Goal: Information Seeking & Learning: Learn about a topic

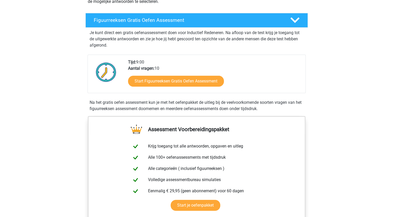
scroll to position [79, 0]
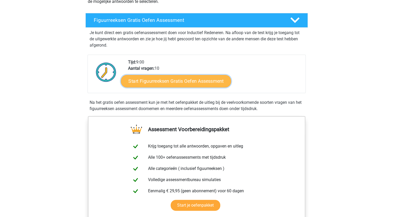
click at [174, 82] on link "Start Figuurreeksen Gratis Oefen Assessment" at bounding box center [176, 81] width 110 height 12
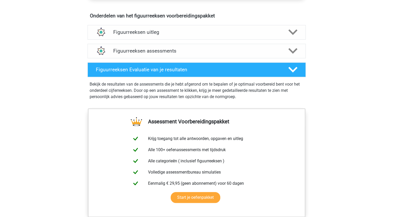
scroll to position [315, 0]
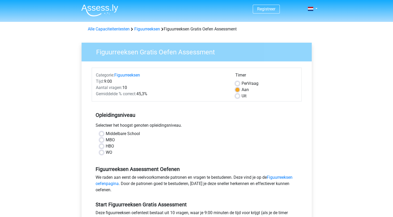
click at [106, 147] on label "HBO" at bounding box center [110, 146] width 8 height 6
click at [103, 147] on input "HBO" at bounding box center [102, 145] width 4 height 5
radio input "true"
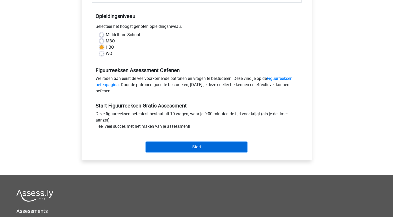
click at [213, 146] on input "Start" at bounding box center [196, 147] width 101 height 10
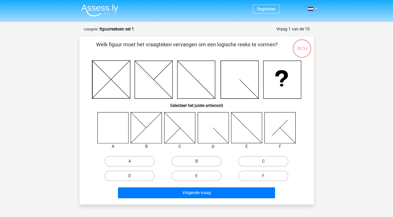
click at [105, 133] on icon at bounding box center [112, 127] width 31 height 31
click at [125, 161] on label "A" at bounding box center [130, 161] width 50 height 10
click at [130, 161] on input "A" at bounding box center [131, 162] width 3 height 3
radio input "true"
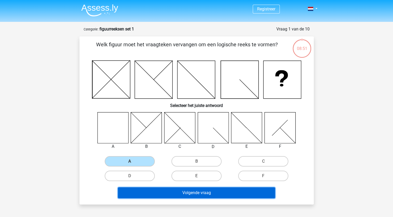
click at [174, 193] on button "Volgende vraag" at bounding box center [196, 192] width 157 height 11
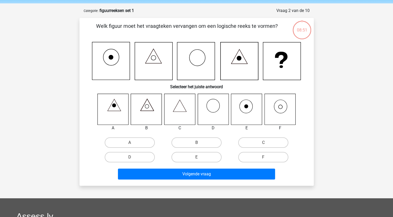
scroll to position [26, 0]
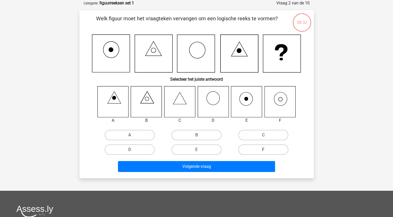
click at [252, 148] on label "F" at bounding box center [263, 149] width 50 height 10
click at [263, 149] on input "F" at bounding box center [264, 150] width 3 height 3
radio input "true"
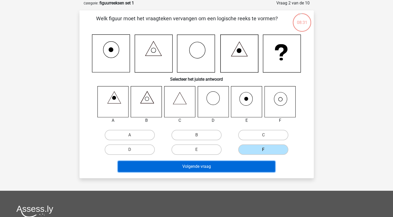
click at [191, 167] on button "Volgende vraag" at bounding box center [196, 166] width 157 height 11
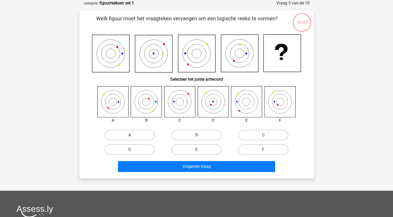
click at [202, 147] on label "E" at bounding box center [196, 149] width 50 height 10
click at [200, 149] on input "E" at bounding box center [197, 150] width 3 height 3
radio input "true"
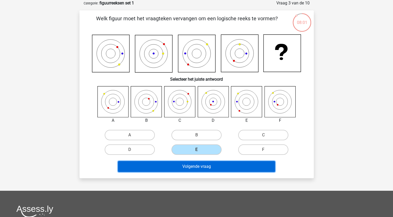
click at [200, 168] on button "Volgende vraag" at bounding box center [196, 166] width 157 height 11
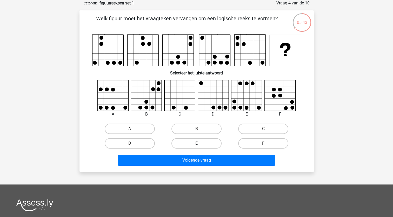
drag, startPoint x: 214, startPoint y: 143, endPoint x: 187, endPoint y: 143, distance: 26.2
click at [187, 143] on label "E" at bounding box center [196, 143] width 50 height 10
click at [196, 143] on input "E" at bounding box center [197, 144] width 3 height 3
radio input "true"
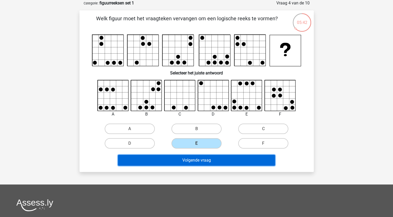
click at [192, 158] on button "Volgende vraag" at bounding box center [196, 160] width 157 height 11
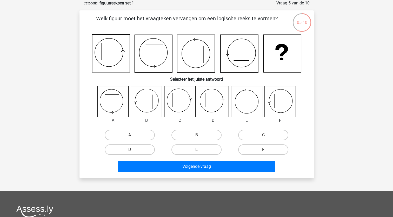
click at [216, 107] on icon at bounding box center [213, 101] width 31 height 31
click at [126, 149] on label "D" at bounding box center [130, 149] width 50 height 10
click at [130, 149] on input "D" at bounding box center [131, 150] width 3 height 3
radio input "true"
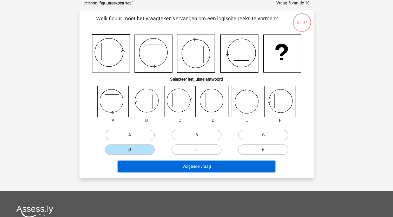
click at [180, 168] on button "Volgende vraag" at bounding box center [196, 166] width 157 height 11
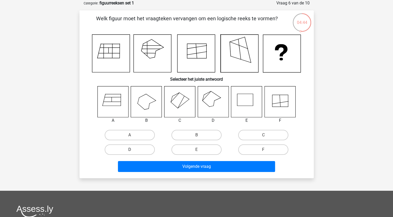
click at [138, 149] on label "D" at bounding box center [130, 149] width 50 height 10
click at [133, 149] on input "D" at bounding box center [131, 150] width 3 height 3
radio input "true"
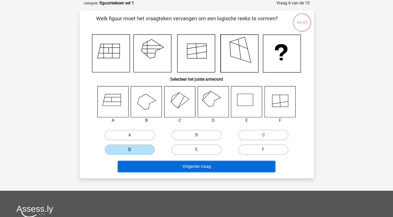
click at [186, 166] on button "Volgende vraag" at bounding box center [196, 166] width 157 height 11
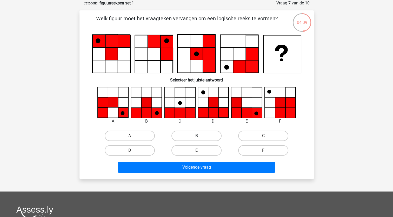
click at [193, 135] on label "B" at bounding box center [196, 135] width 50 height 10
click at [196, 136] on input "B" at bounding box center [197, 137] width 3 height 3
radio input "true"
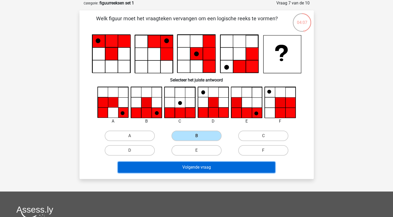
click at [203, 169] on button "Volgende vraag" at bounding box center [196, 167] width 157 height 11
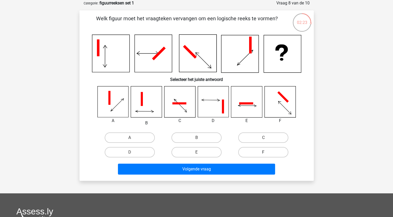
click at [262, 151] on label "F" at bounding box center [263, 152] width 50 height 10
click at [263, 152] on input "F" at bounding box center [264, 153] width 3 height 3
radio input "true"
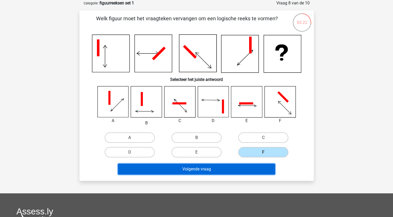
click at [207, 173] on button "Volgende vraag" at bounding box center [196, 168] width 157 height 11
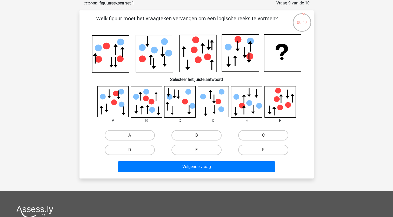
click at [109, 97] on icon at bounding box center [109, 93] width 4 height 9
click at [132, 135] on input "A" at bounding box center [131, 136] width 3 height 3
radio input "true"
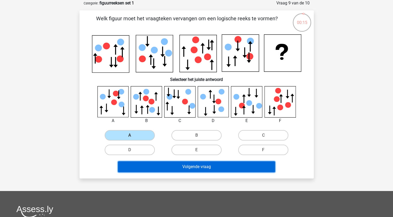
click at [192, 167] on button "Volgende vraag" at bounding box center [196, 166] width 157 height 11
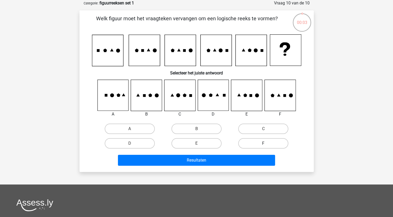
click at [260, 144] on label "F" at bounding box center [263, 143] width 50 height 10
click at [263, 144] on input "F" at bounding box center [264, 144] width 3 height 3
radio input "true"
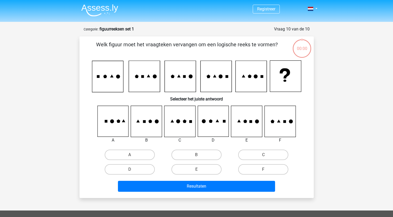
scroll to position [26, 0]
